Goal: Transaction & Acquisition: Purchase product/service

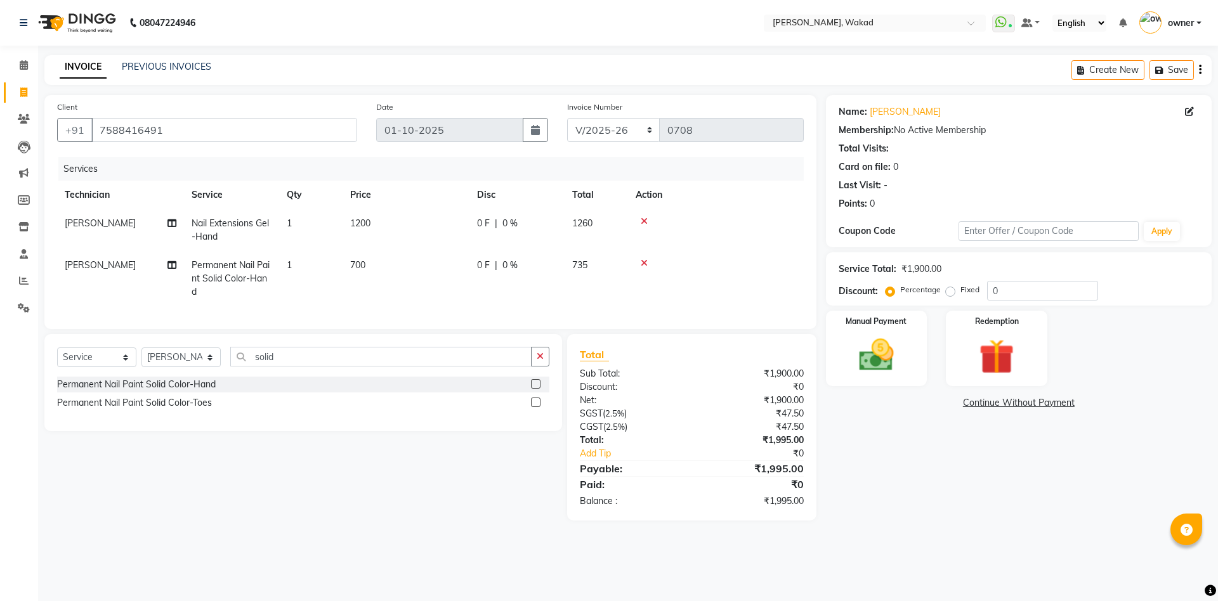
select select "7711"
select select "service"
select select "93499"
click at [902, 358] on img at bounding box center [876, 355] width 59 height 42
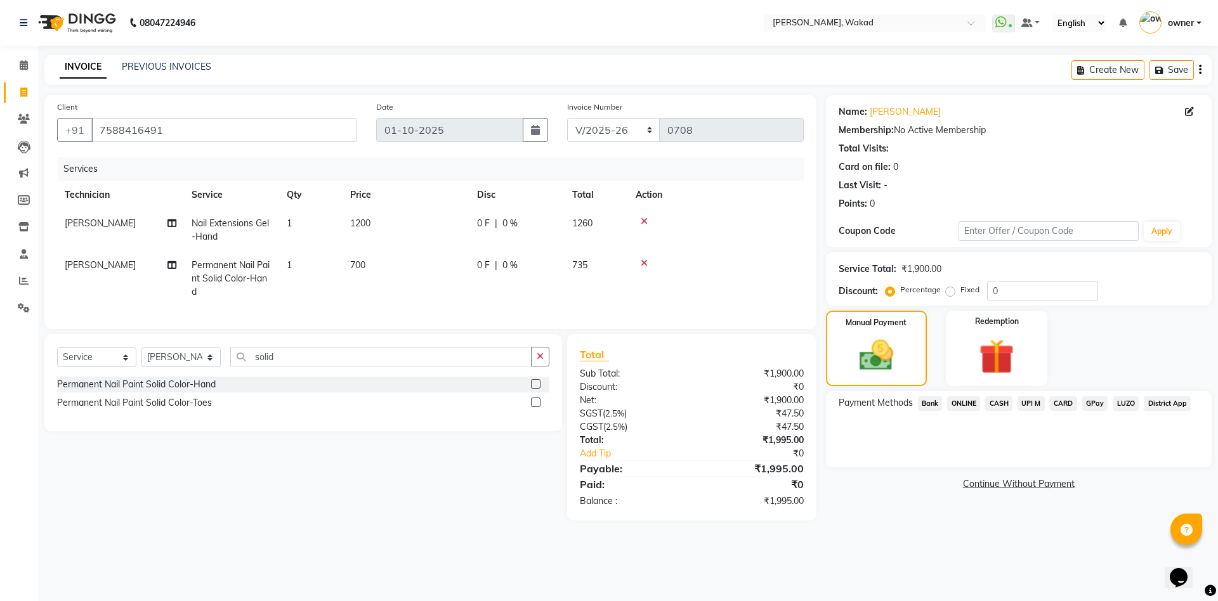
click at [647, 264] on div at bounding box center [715, 263] width 160 height 9
click at [1083, 287] on input "0" at bounding box center [1042, 291] width 111 height 20
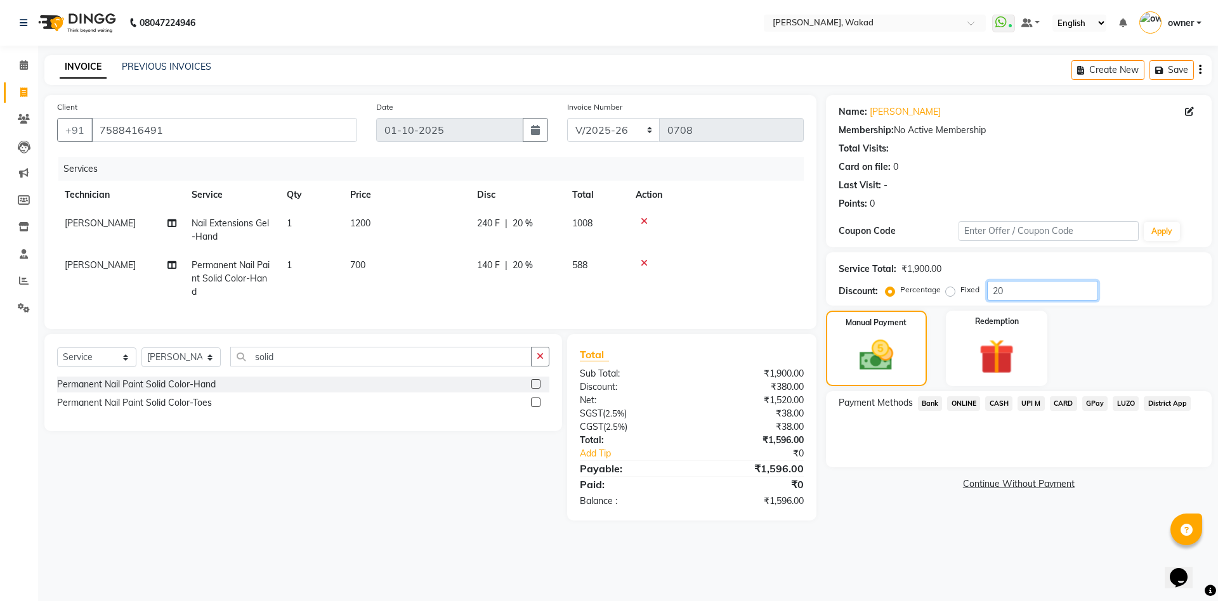
type input "20"
click at [375, 259] on td "700" at bounding box center [405, 278] width 127 height 55
select select "93499"
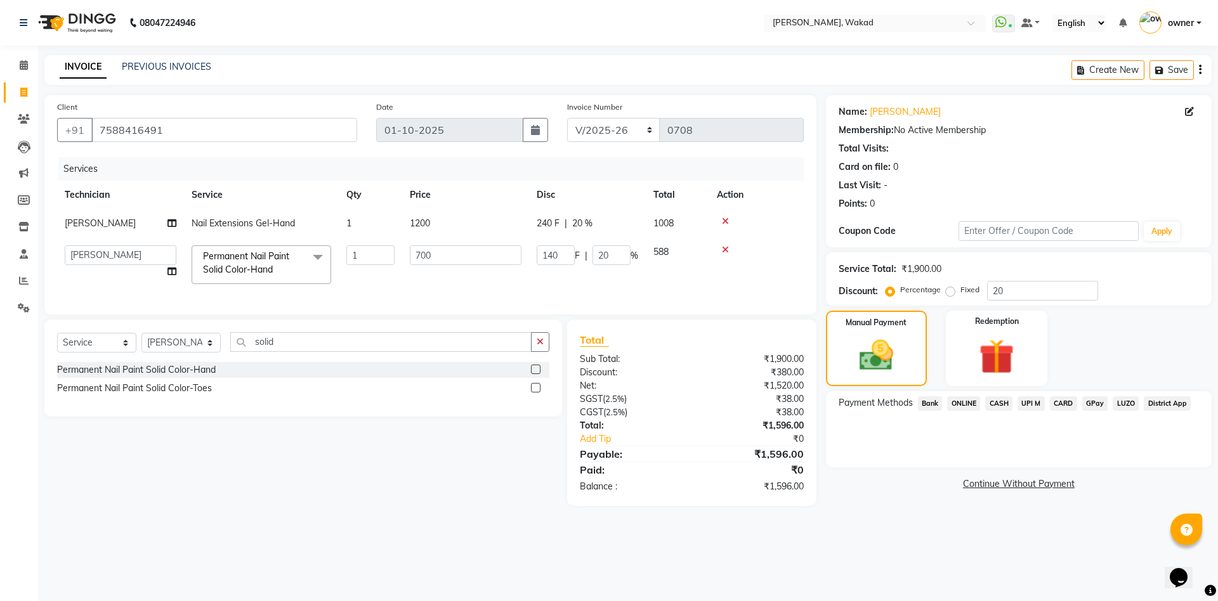
click at [724, 249] on icon at bounding box center [725, 249] width 7 height 9
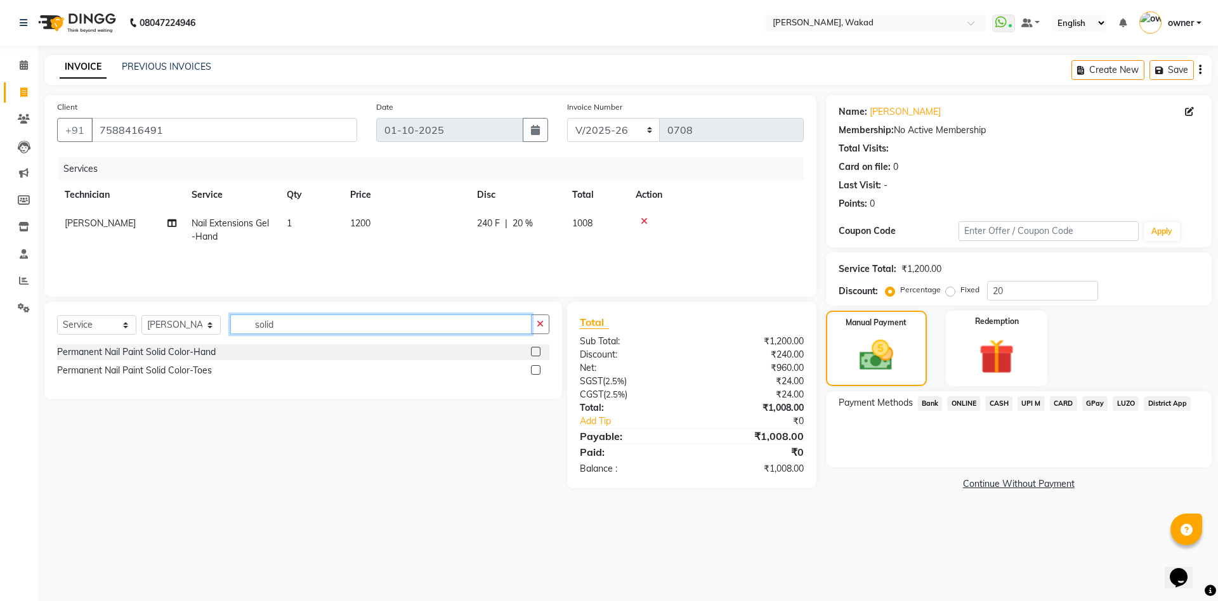
click at [305, 330] on input "solid" at bounding box center [380, 325] width 301 height 20
type input "french"
click at [535, 347] on label at bounding box center [536, 352] width 10 height 10
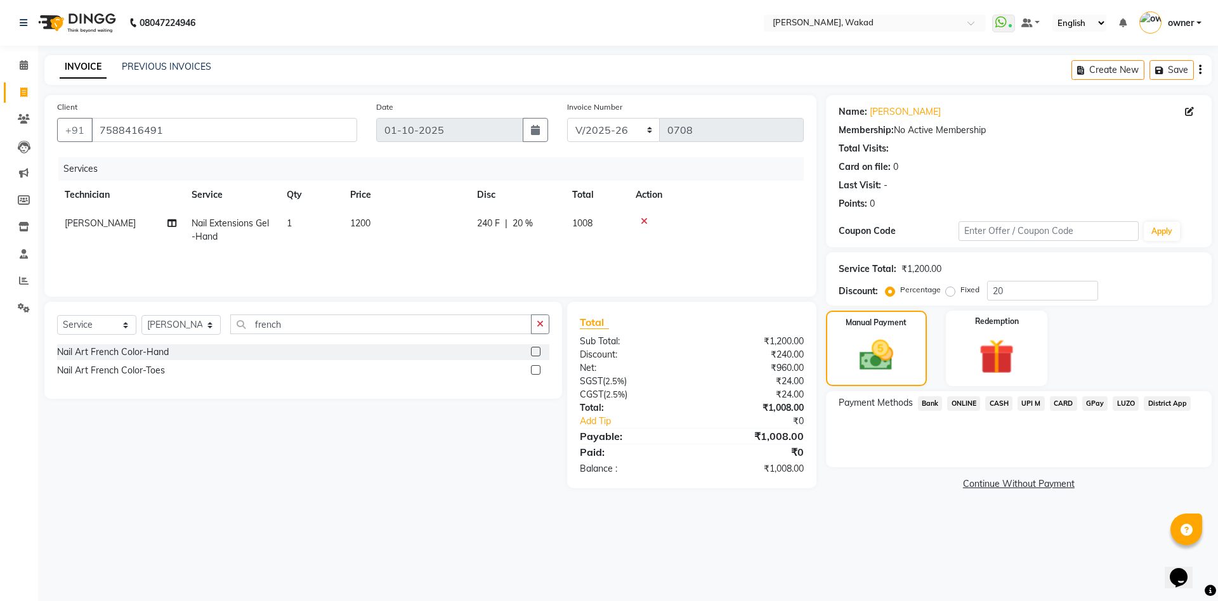
click at [535, 348] on input "checkbox" at bounding box center [535, 352] width 8 height 8
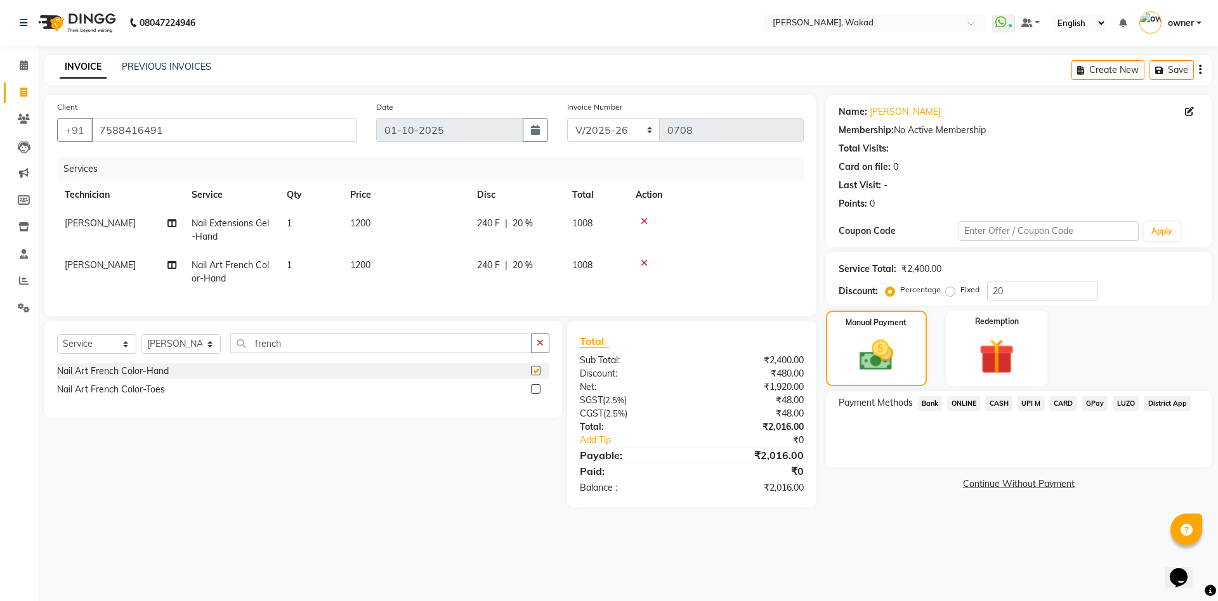
checkbox input "false"
click at [359, 267] on span "1200" at bounding box center [360, 264] width 20 height 11
select select "93499"
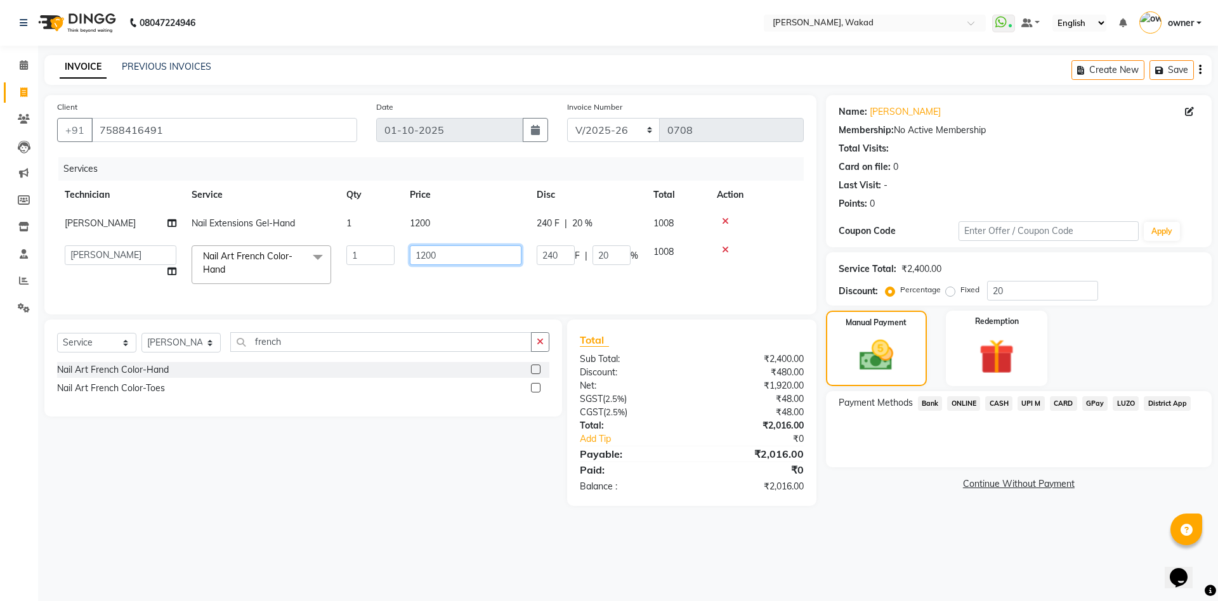
click at [429, 255] on input "1200" at bounding box center [466, 255] width 112 height 20
type input "1000"
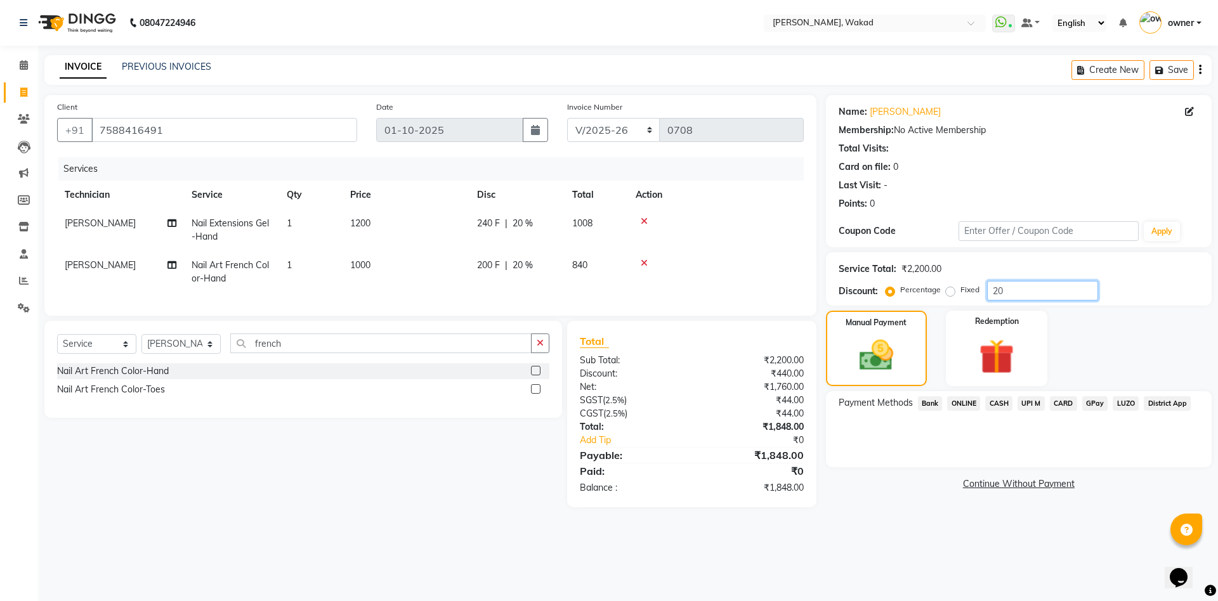
click at [1022, 297] on input "20" at bounding box center [1042, 291] width 111 height 20
click at [956, 291] on div "Fixed" at bounding box center [963, 289] width 31 height 15
click at [960, 289] on label "Fixed" at bounding box center [969, 289] width 19 height 11
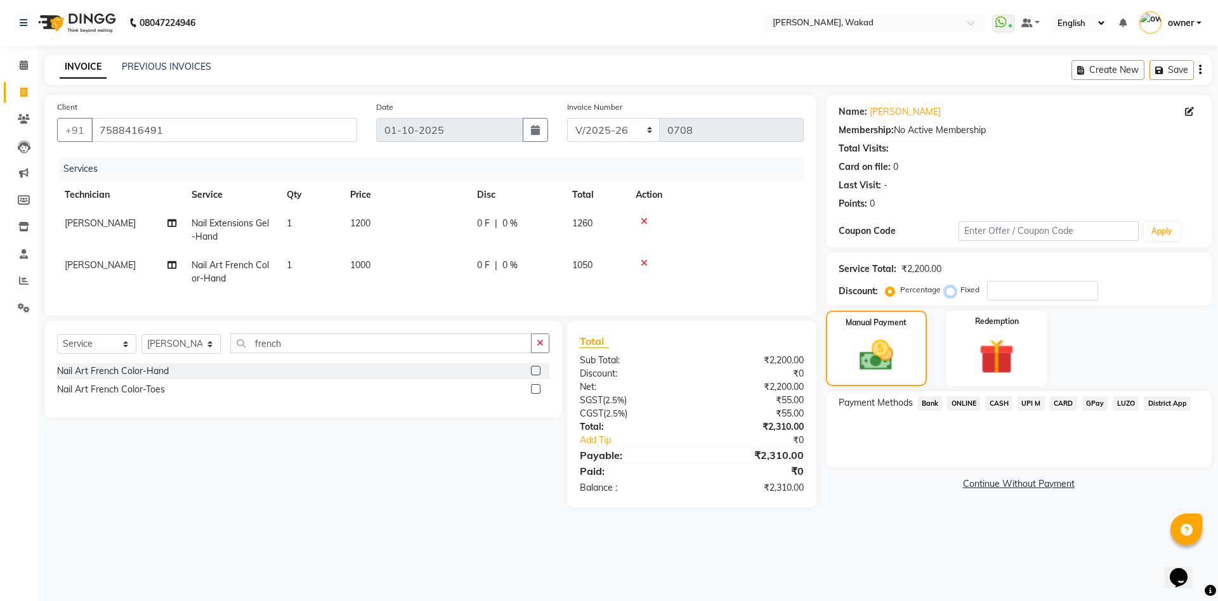
click at [948, 289] on input "Fixed" at bounding box center [952, 289] width 9 height 9
radio input "true"
click at [1024, 300] on input "number" at bounding box center [1042, 291] width 111 height 20
type input "420"
click at [1126, 400] on span "LUZO" at bounding box center [1125, 403] width 26 height 15
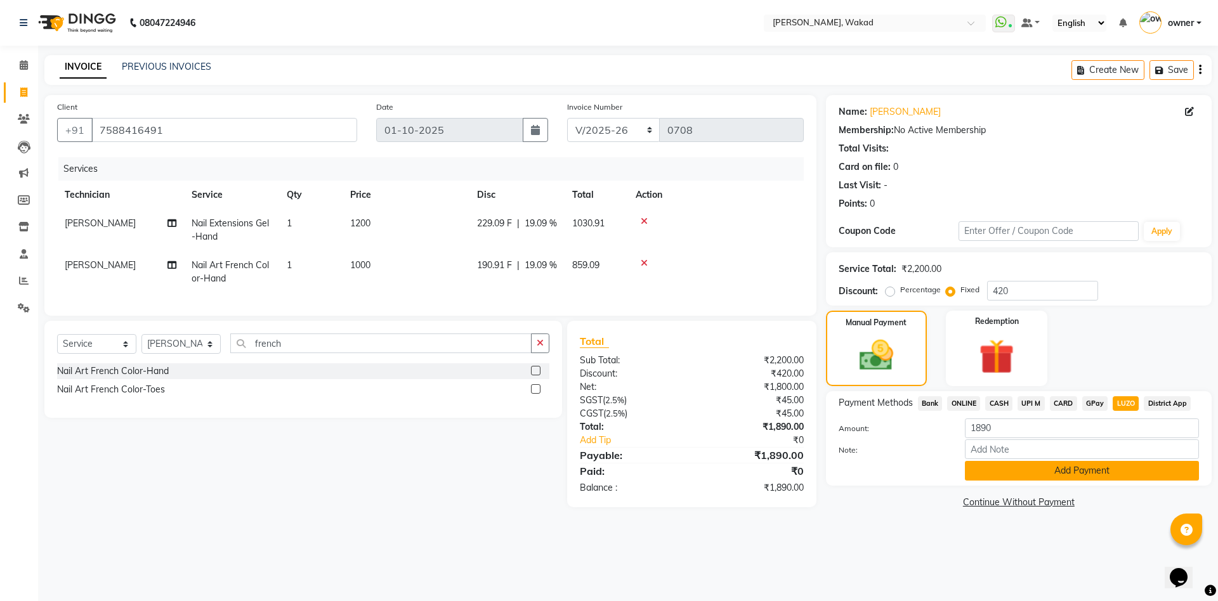
click at [1095, 476] on button "Add Payment" at bounding box center [1082, 471] width 234 height 20
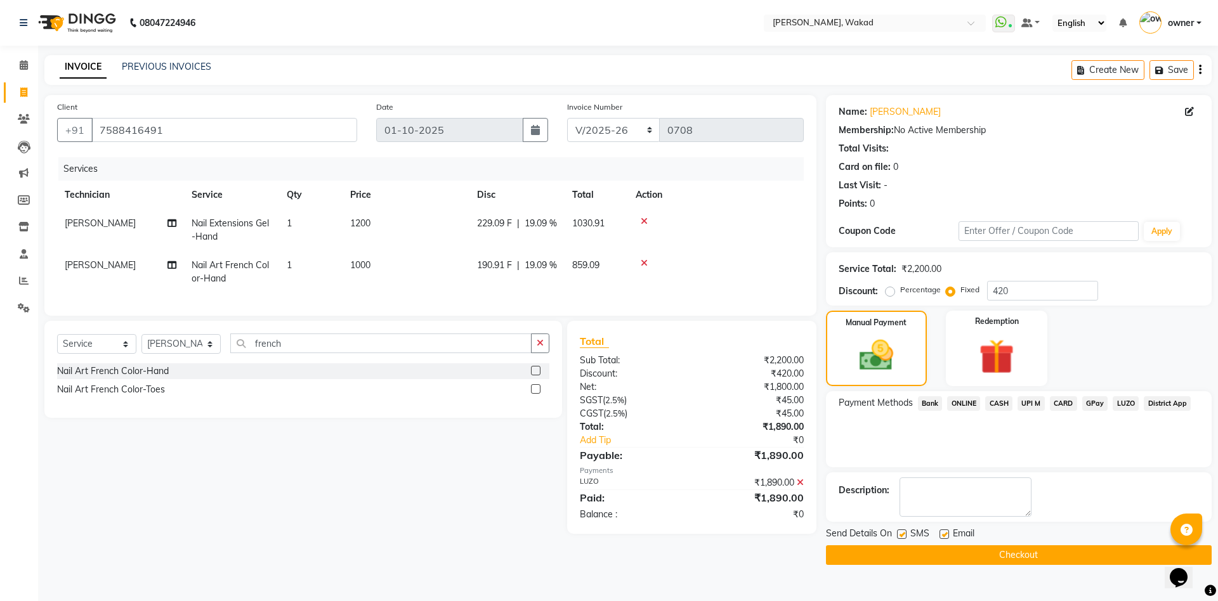
click at [1077, 556] on button "Checkout" at bounding box center [1019, 555] width 386 height 20
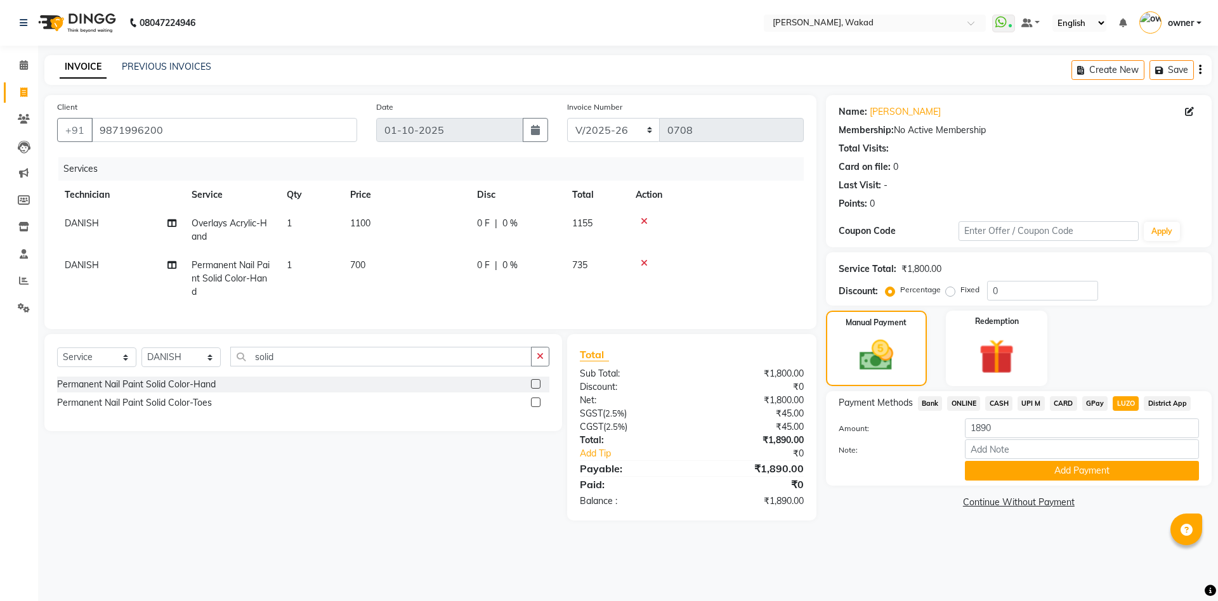
select select "7711"
select select "service"
select select "88369"
click at [1086, 468] on button "Add Payment" at bounding box center [1082, 471] width 234 height 20
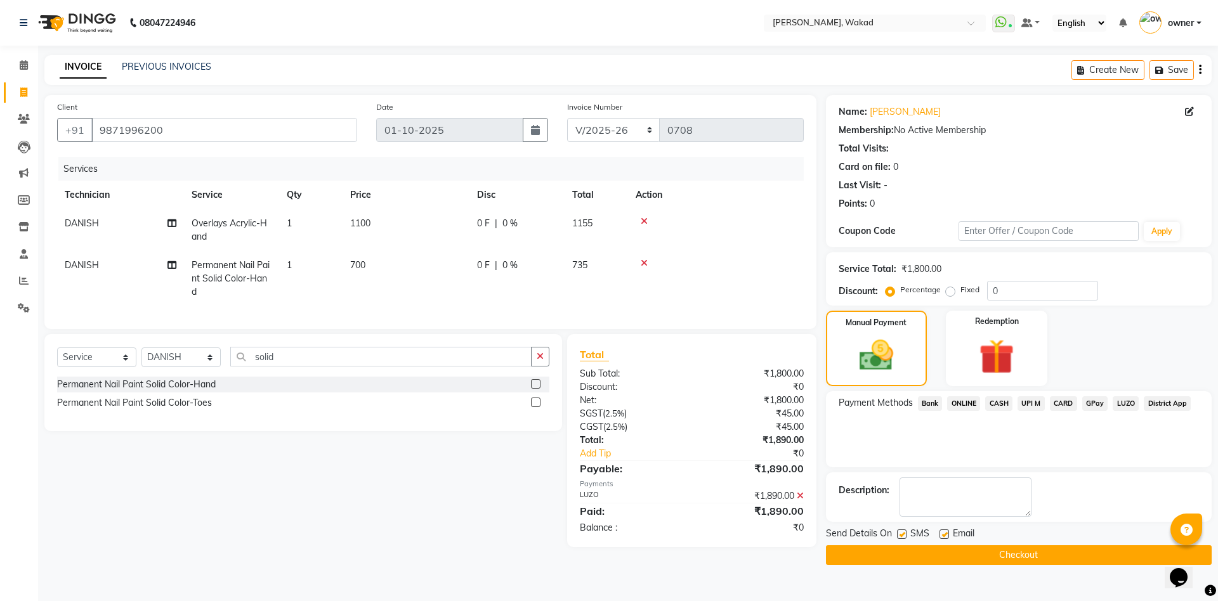
click at [1053, 554] on button "Checkout" at bounding box center [1019, 555] width 386 height 20
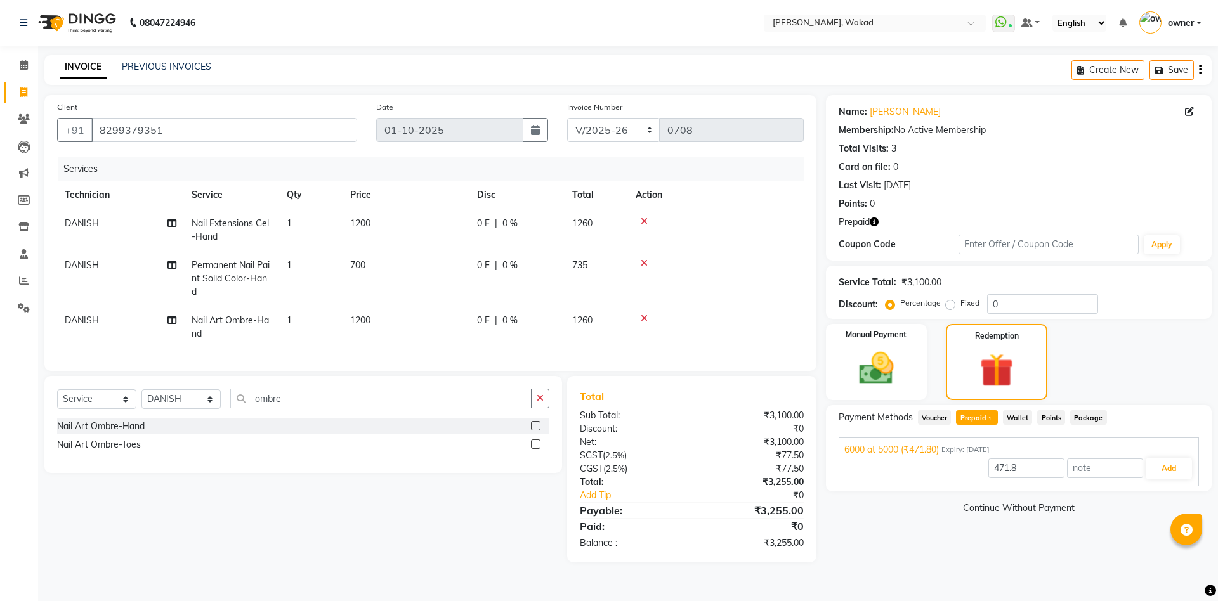
select select "7711"
select select "service"
select select "88369"
click at [646, 314] on icon at bounding box center [643, 318] width 7 height 9
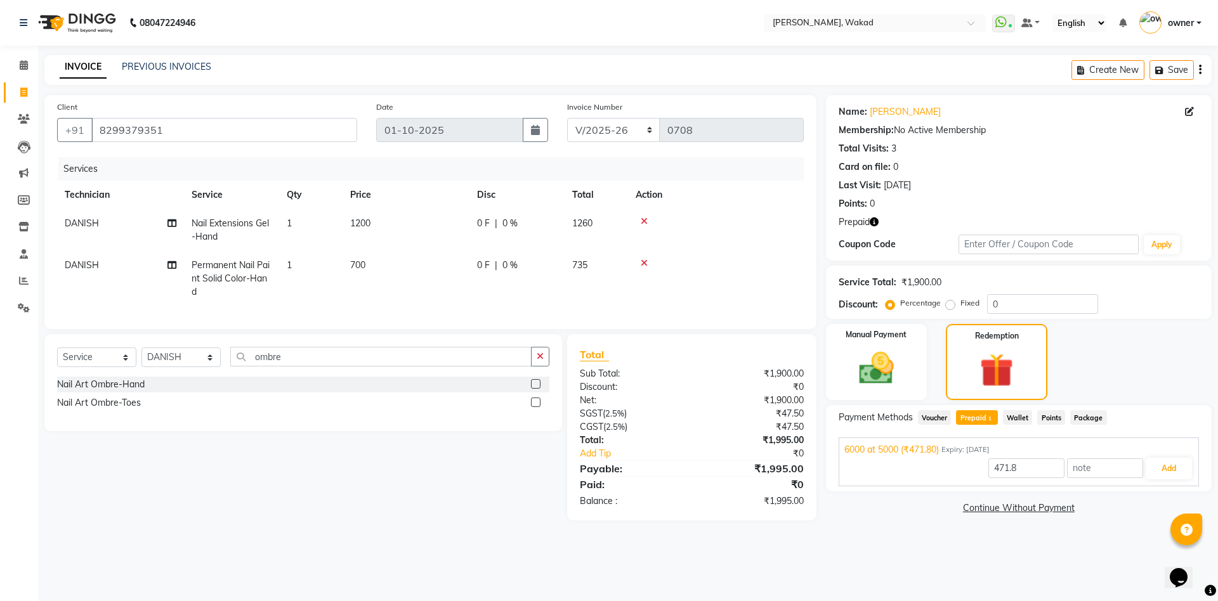
click at [643, 262] on icon at bounding box center [643, 263] width 7 height 9
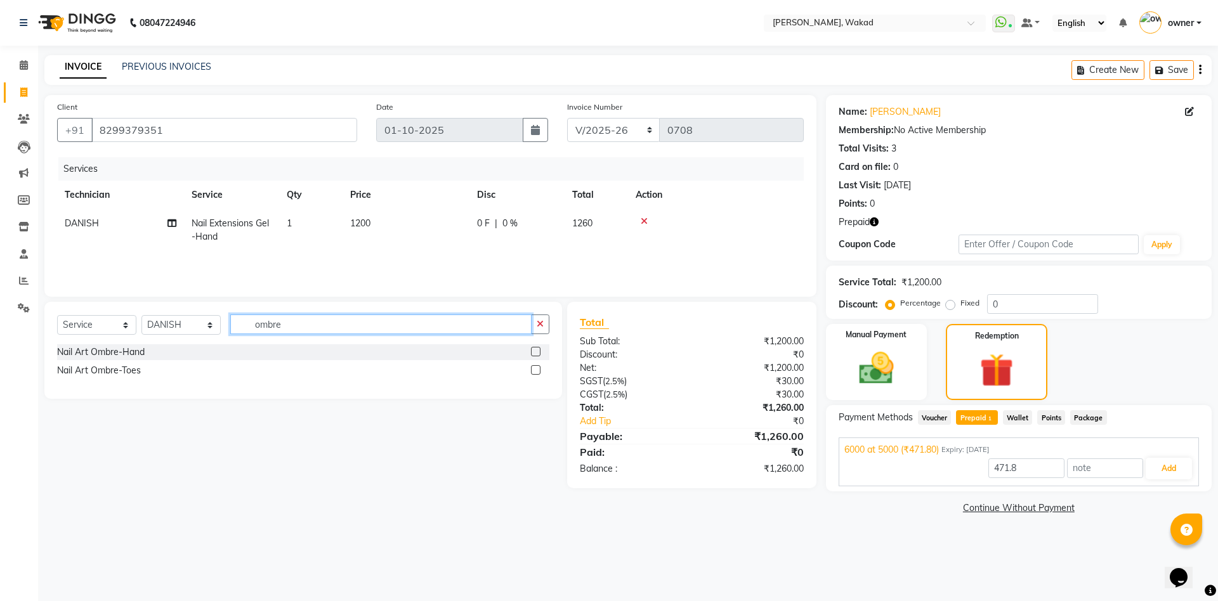
click at [383, 327] on input "ombre" at bounding box center [380, 325] width 301 height 20
type input "french"
click at [537, 346] on div at bounding box center [540, 352] width 18 height 16
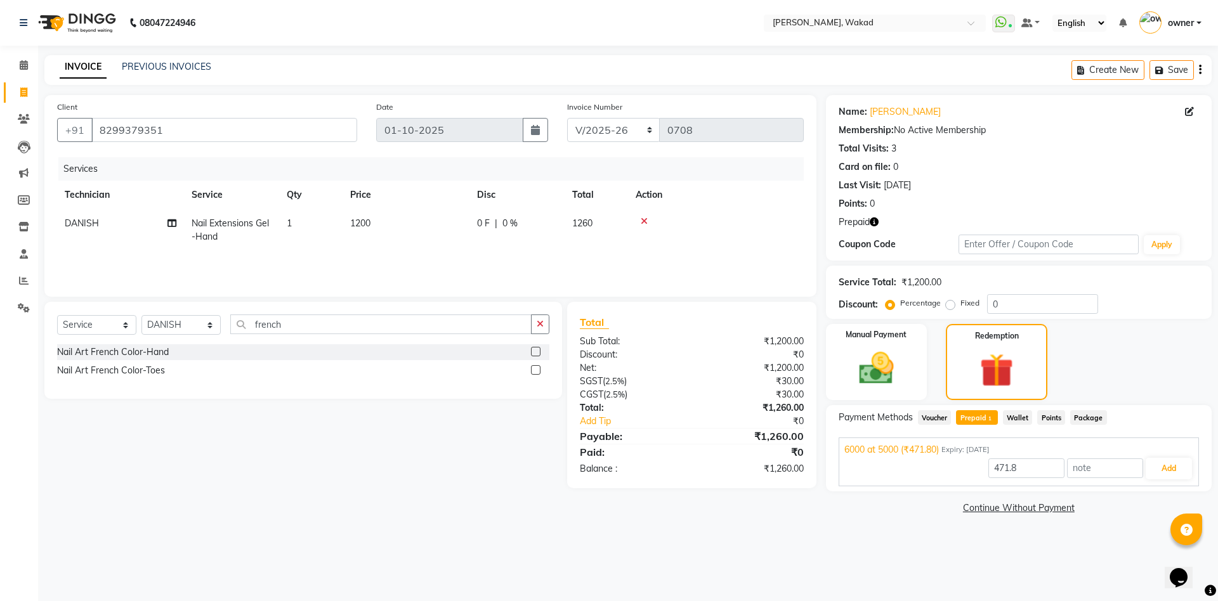
click at [537, 352] on label at bounding box center [536, 352] width 10 height 10
click at [537, 352] on input "checkbox" at bounding box center [535, 352] width 8 height 8
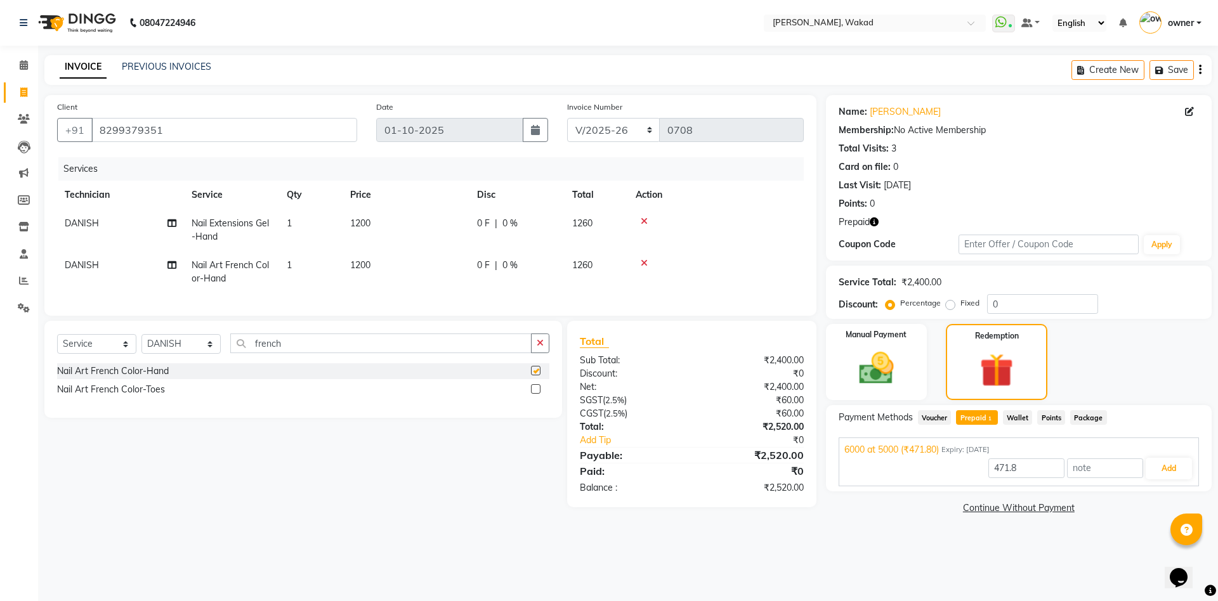
checkbox input "false"
click at [1023, 296] on input "0" at bounding box center [1042, 304] width 111 height 20
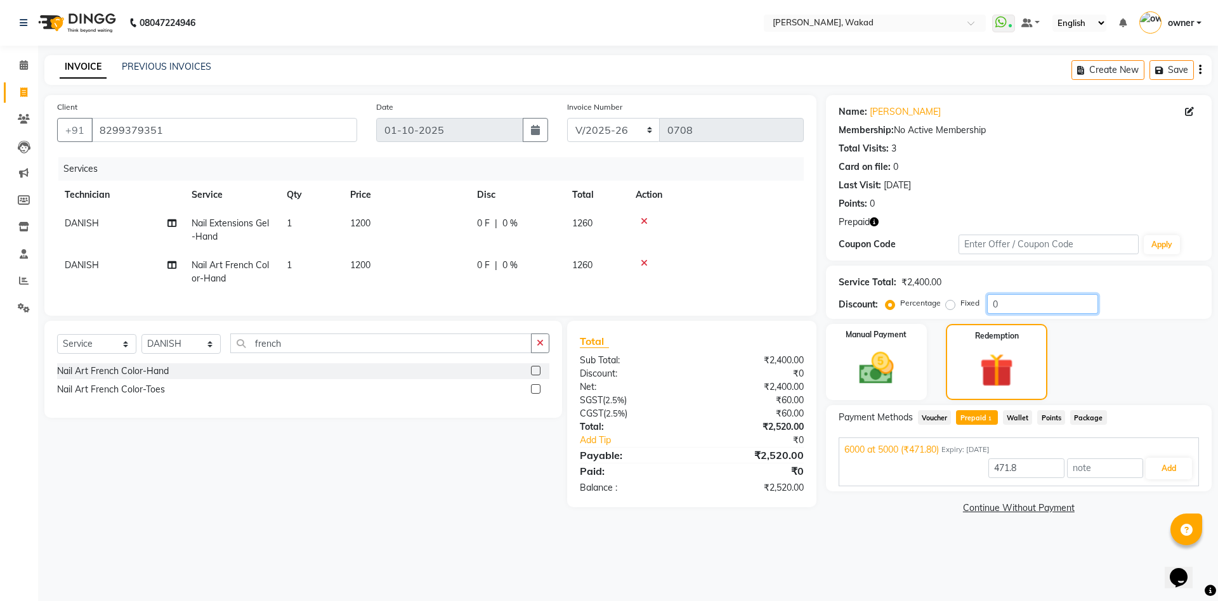
click at [1023, 296] on input "0" at bounding box center [1042, 304] width 111 height 20
type input "20"
click at [358, 263] on span "1200" at bounding box center [360, 264] width 20 height 11
select select "88369"
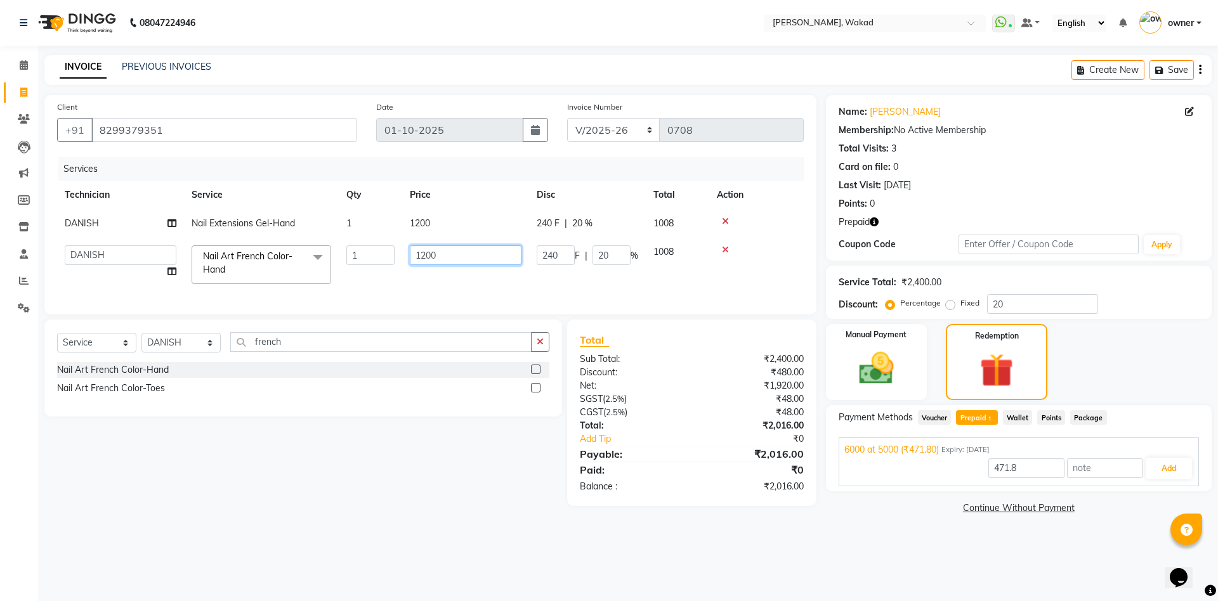
click at [431, 256] on input "1200" at bounding box center [466, 255] width 112 height 20
type input "1100"
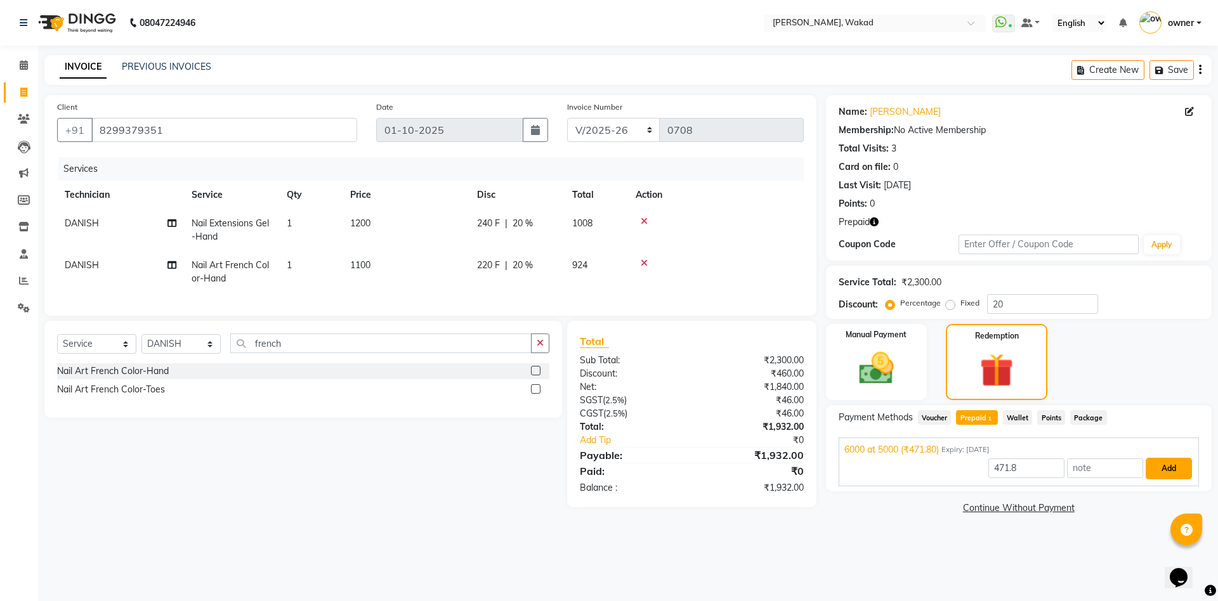
click at [1186, 467] on button "Add" at bounding box center [1168, 469] width 46 height 22
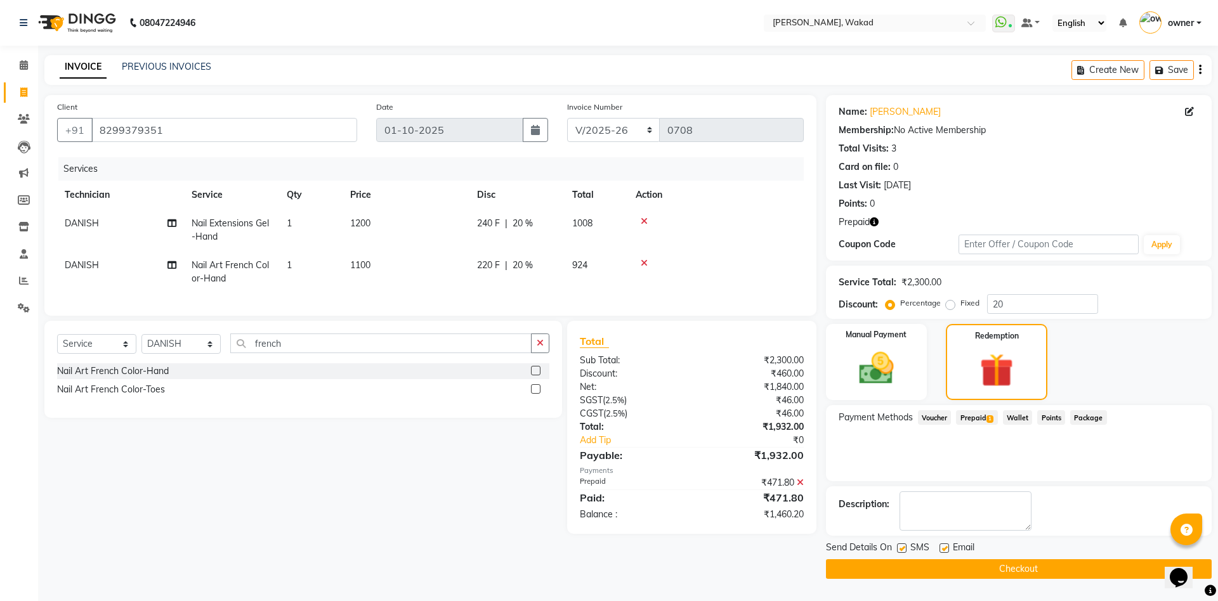
click at [803, 487] on icon at bounding box center [799, 482] width 7 height 9
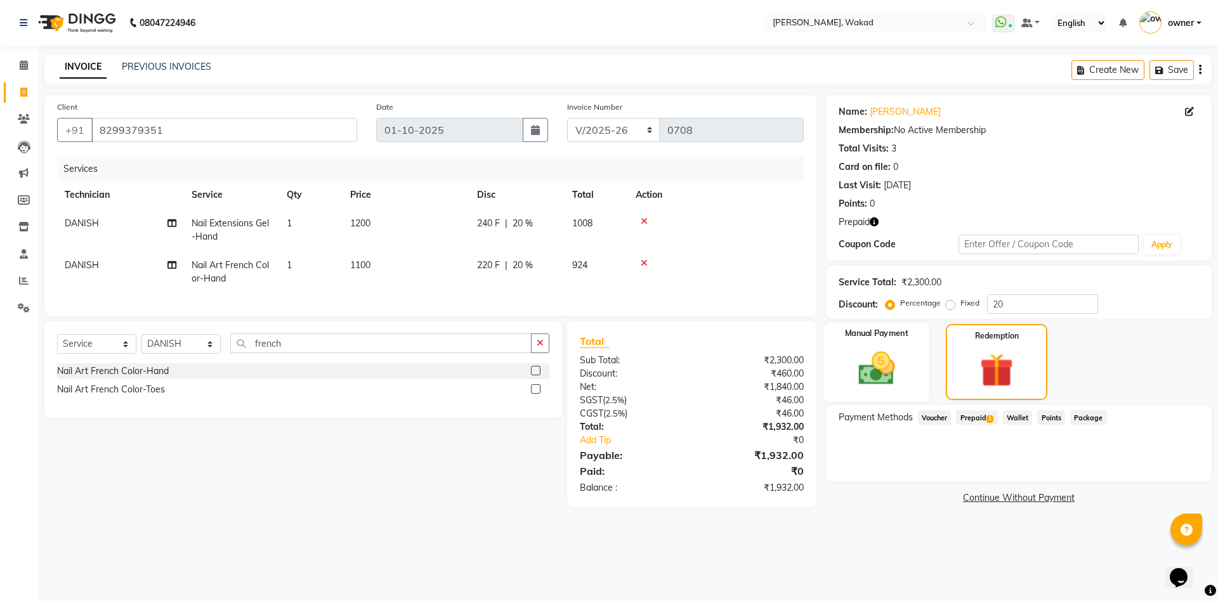
click at [896, 369] on img at bounding box center [876, 369] width 59 height 42
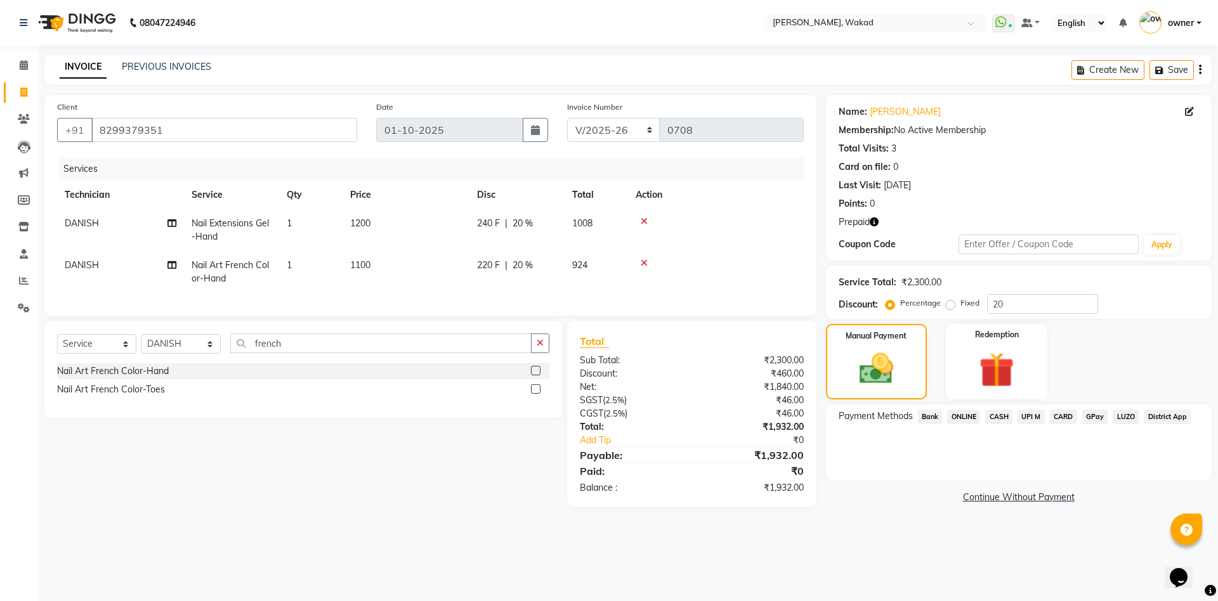
click at [963, 415] on span "ONLINE" at bounding box center [963, 417] width 33 height 15
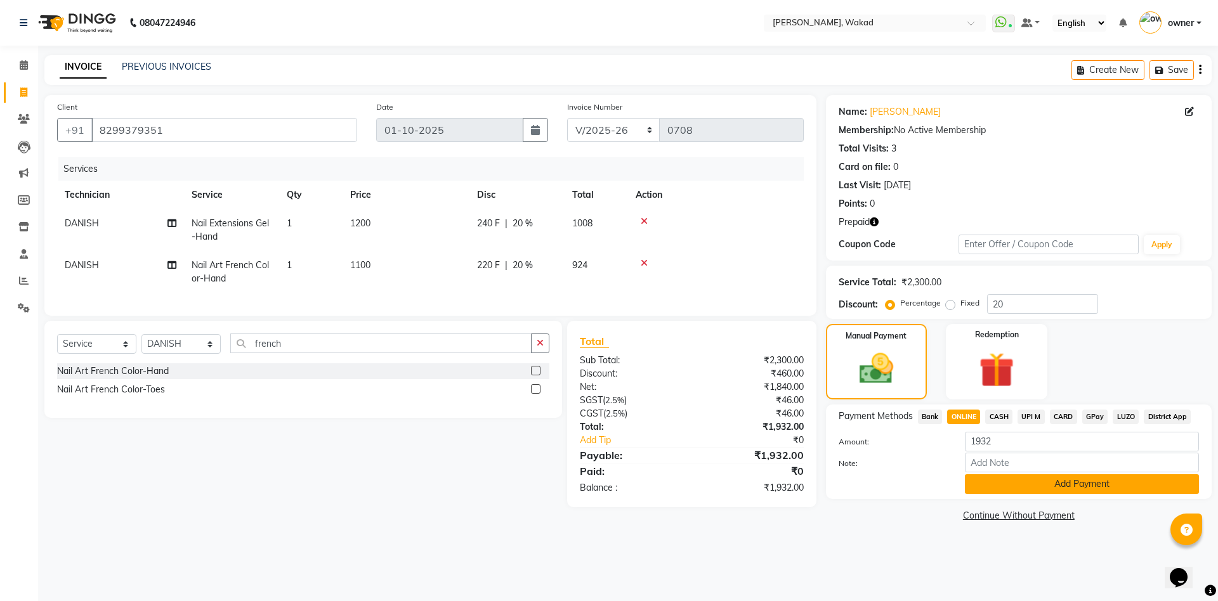
click at [1027, 482] on button "Add Payment" at bounding box center [1082, 484] width 234 height 20
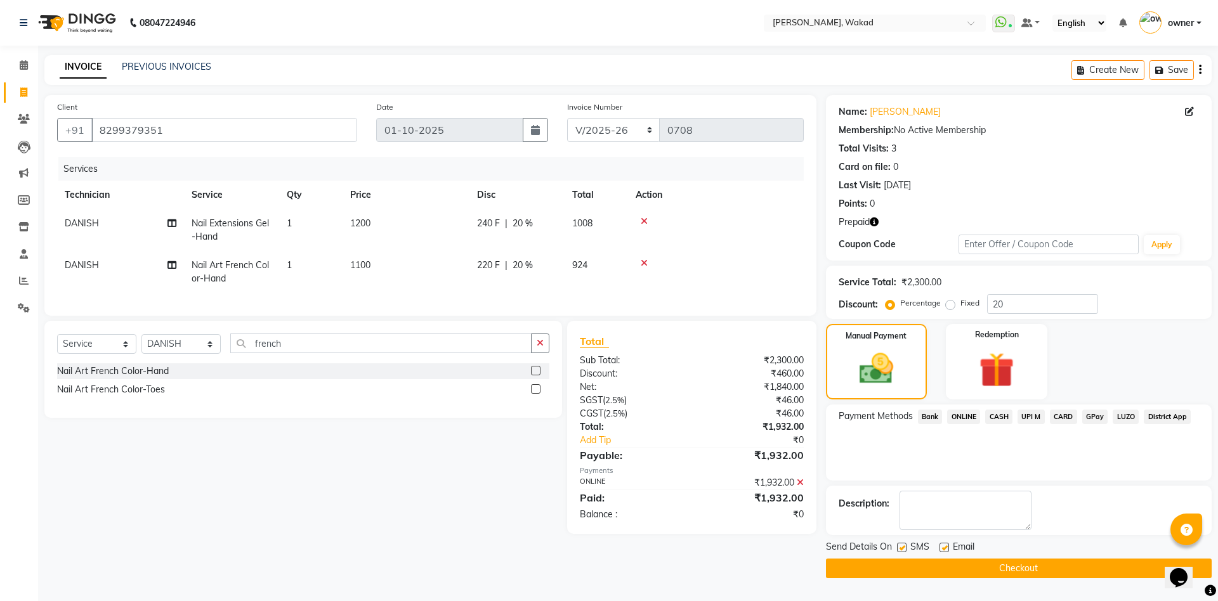
click at [1010, 562] on button "Checkout" at bounding box center [1019, 569] width 386 height 20
